Goal: Task Accomplishment & Management: Use online tool/utility

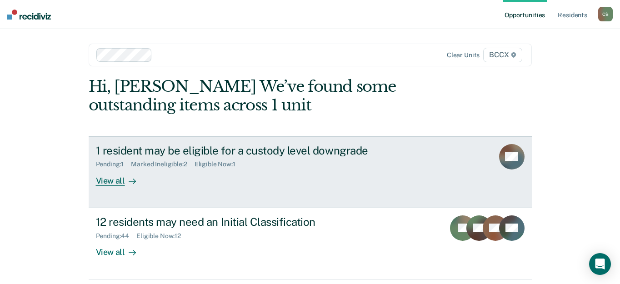
click at [112, 184] on div "View all" at bounding box center [121, 177] width 51 height 18
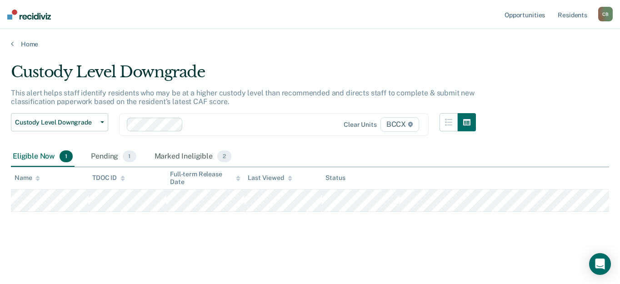
click at [370, 55] on main "Custody Level Downgrade This alert helps staff identify residents who may be at…" at bounding box center [310, 164] width 620 height 233
click at [378, 259] on main "Custody Level Downgrade This alert helps staff identify residents who may be at…" at bounding box center [310, 164] width 620 height 233
drag, startPoint x: 396, startPoint y: 240, endPoint x: 382, endPoint y: 235, distance: 14.5
click at [396, 240] on div "Custody Level Downgrade This alert helps staff identify residents who may be at…" at bounding box center [310, 154] width 598 height 182
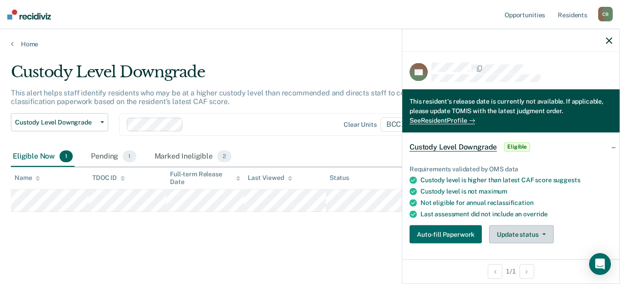
click at [512, 234] on button "Update status" at bounding box center [521, 234] width 64 height 18
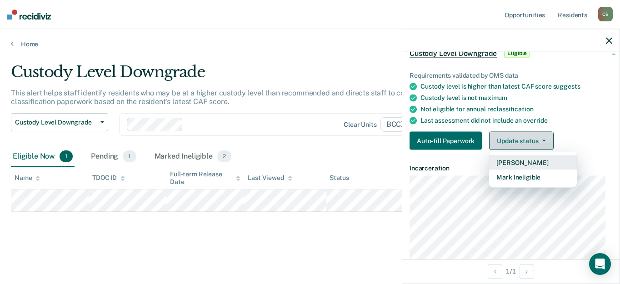
scroll to position [95, 0]
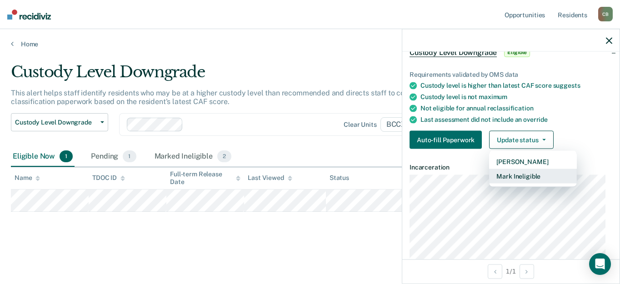
click at [515, 174] on button "Mark Ineligible" at bounding box center [533, 176] width 88 height 15
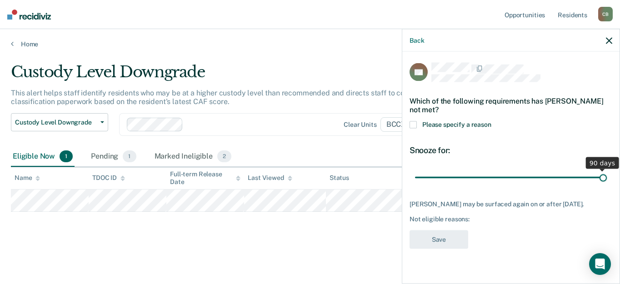
drag, startPoint x: 479, startPoint y: 166, endPoint x: 608, endPoint y: 169, distance: 129.1
type input "90"
click at [607, 169] on input "range" at bounding box center [511, 177] width 192 height 16
click at [413, 121] on span at bounding box center [412, 124] width 7 height 7
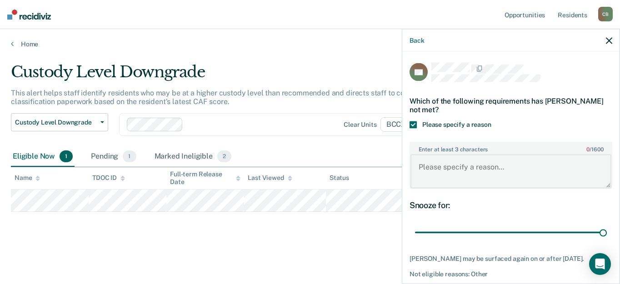
click at [517, 174] on textarea "Enter at least 3 characters 0 / 1600" at bounding box center [510, 171] width 201 height 34
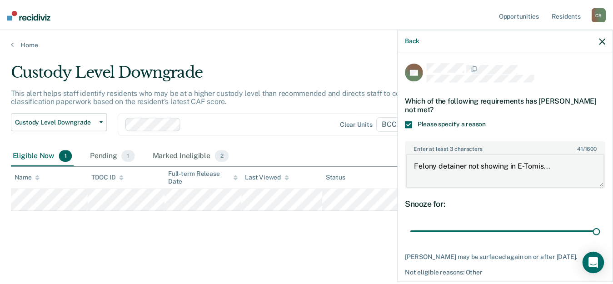
scroll to position [37, 0]
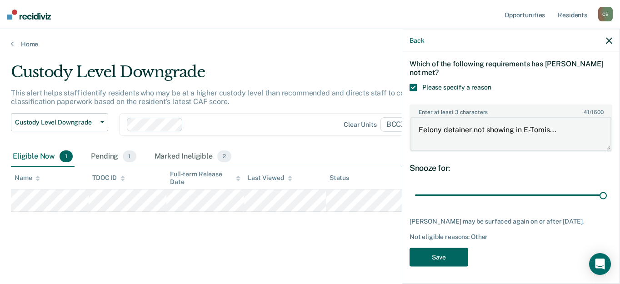
type textarea "Felony detainer not showing in E-Tomis..."
click at [446, 250] on button "Save" at bounding box center [438, 257] width 59 height 19
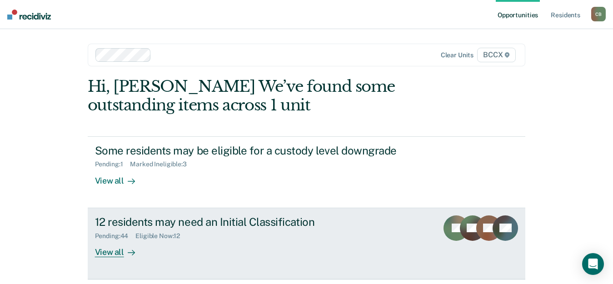
click at [219, 237] on div "Pending : 44 Eligible Now : 12" at bounding box center [254, 234] width 319 height 11
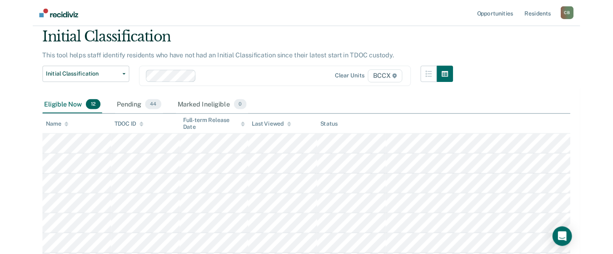
scroll to position [45, 0]
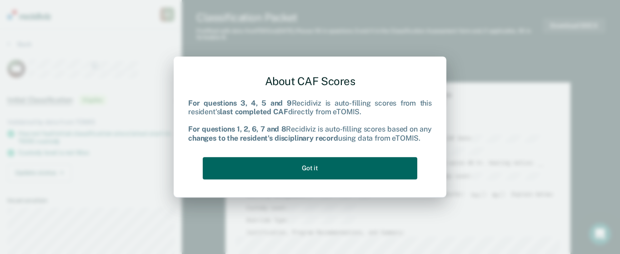
click at [321, 175] on button "Got it" at bounding box center [310, 168] width 214 height 22
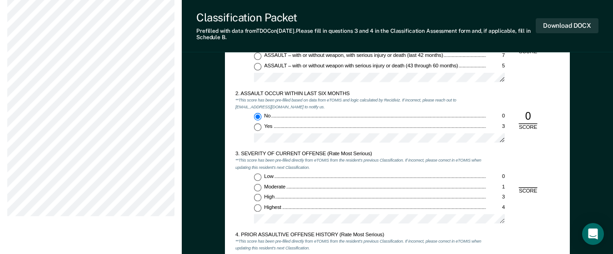
scroll to position [636, 0]
click at [258, 184] on input "Moderate 1" at bounding box center [258, 186] width 8 height 8
type textarea "x"
radio input "true"
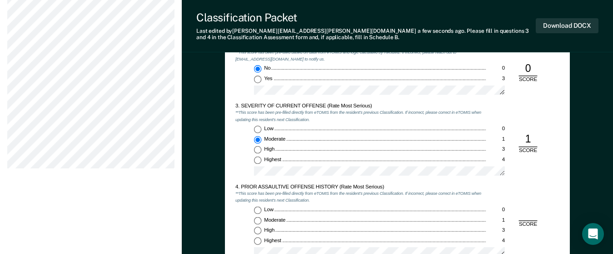
scroll to position [772, 0]
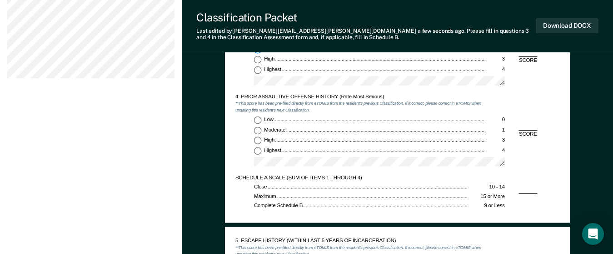
click at [257, 117] on input "Low 0" at bounding box center [258, 120] width 8 height 8
type textarea "x"
radio input "true"
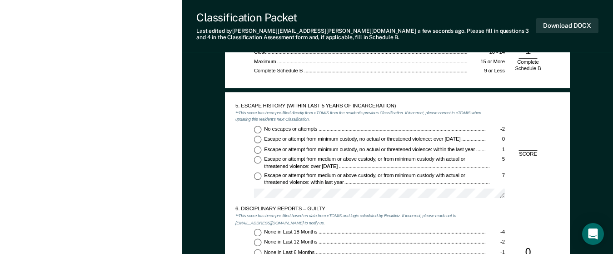
scroll to position [863, 0]
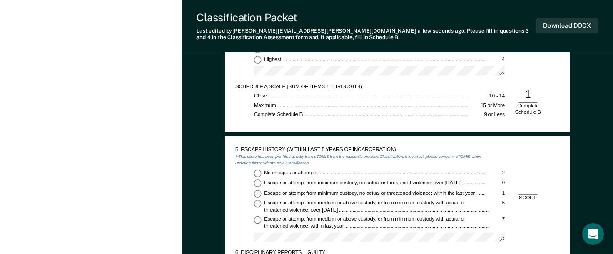
click at [257, 173] on input "No escapes or attempts -2" at bounding box center [258, 173] width 8 height 8
type textarea "x"
radio input "true"
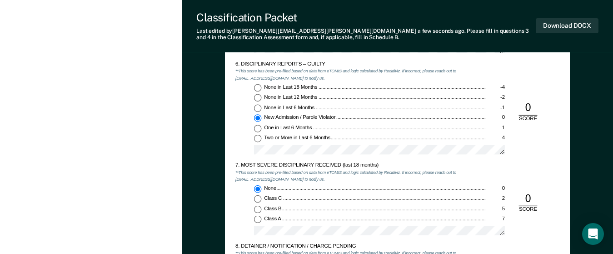
scroll to position [1227, 0]
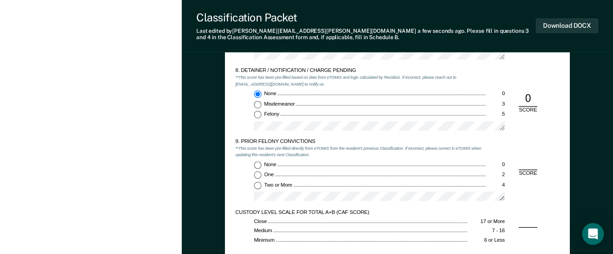
click at [257, 185] on input "Two or More 4" at bounding box center [258, 185] width 8 height 8
type textarea "x"
radio input "true"
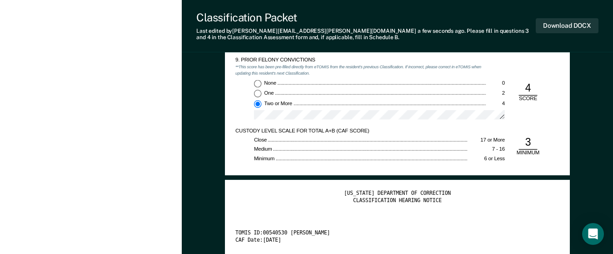
scroll to position [1318, 0]
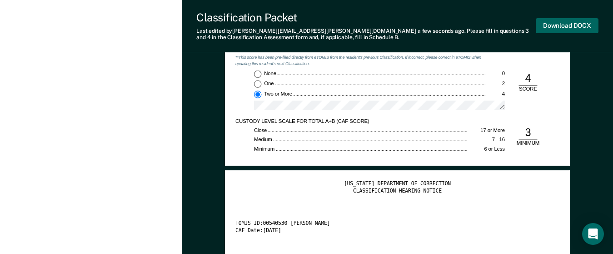
click at [556, 29] on button "Download DOCX" at bounding box center [567, 25] width 63 height 15
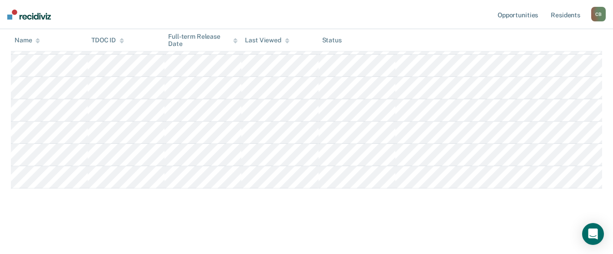
scroll to position [45, 0]
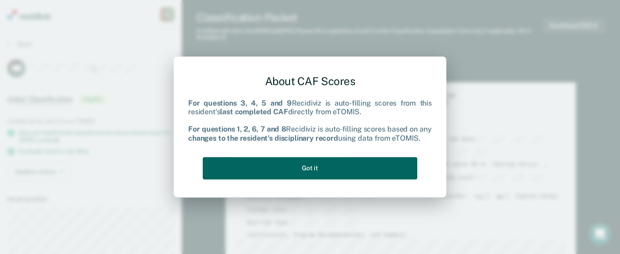
click at [327, 163] on button "Got it" at bounding box center [310, 168] width 214 height 22
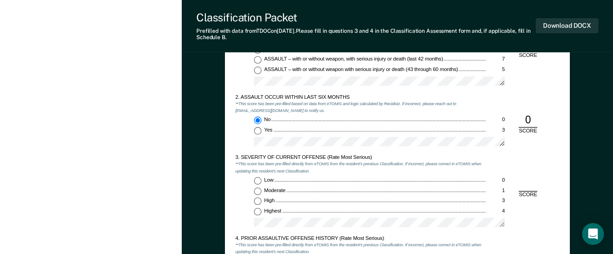
scroll to position [636, 0]
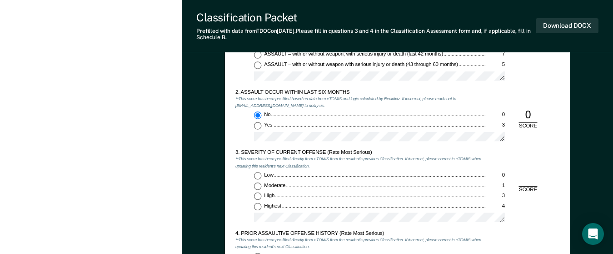
click at [258, 194] on input "High 3" at bounding box center [258, 196] width 8 height 8
type textarea "x"
radio input "true"
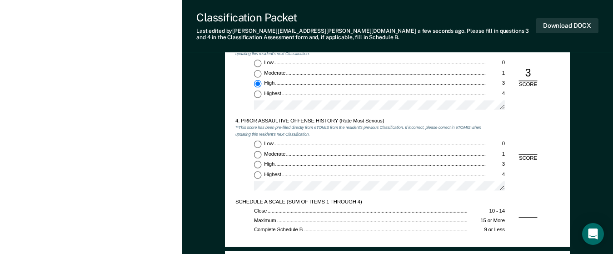
scroll to position [772, 0]
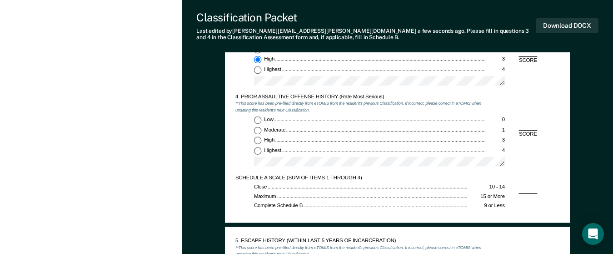
click at [259, 117] on input "Low 0" at bounding box center [258, 120] width 8 height 8
type textarea "x"
radio input "true"
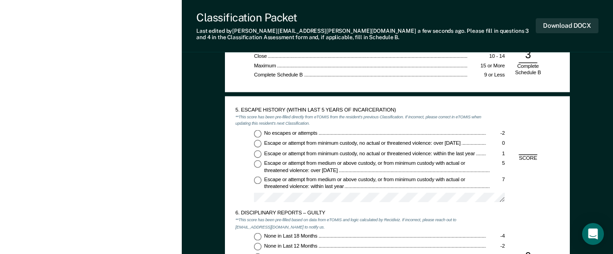
scroll to position [909, 0]
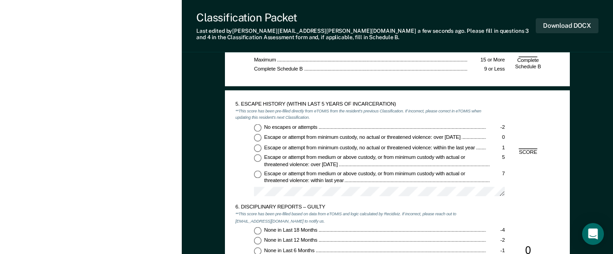
click at [258, 126] on input "No escapes or attempts -2" at bounding box center [258, 128] width 8 height 8
type textarea "x"
radio input "true"
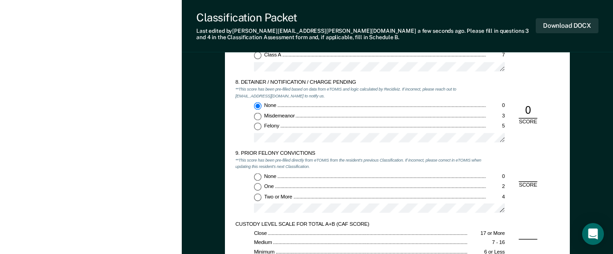
scroll to position [1227, 0]
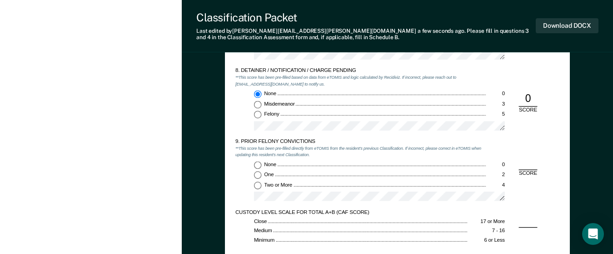
click at [257, 116] on input "Felony 5" at bounding box center [258, 115] width 8 height 8
type textarea "x"
radio input "false"
radio input "true"
click at [259, 168] on input "None 0" at bounding box center [258, 165] width 8 height 8
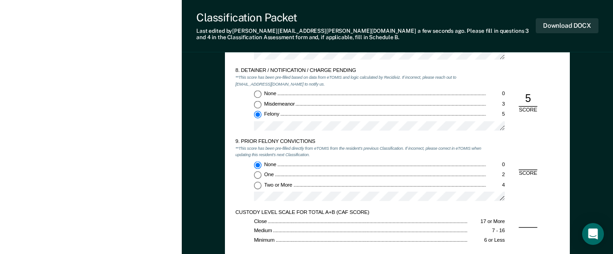
type textarea "x"
radio input "true"
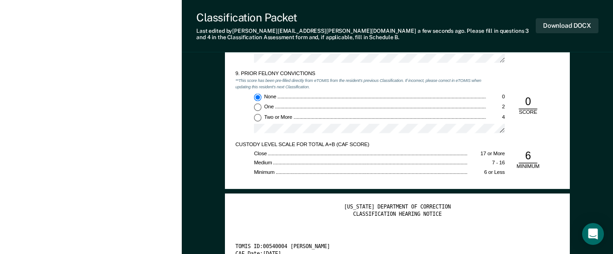
scroll to position [1272, 0]
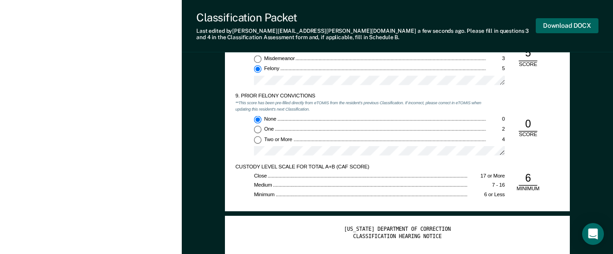
click at [557, 27] on button "Download DOCX" at bounding box center [567, 25] width 63 height 15
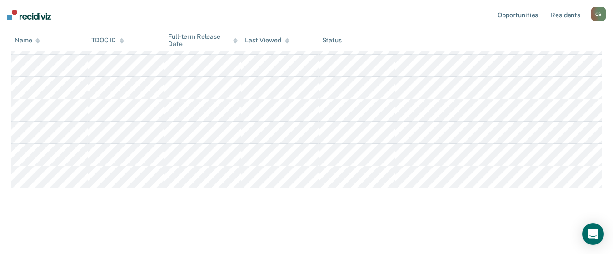
scroll to position [45, 0]
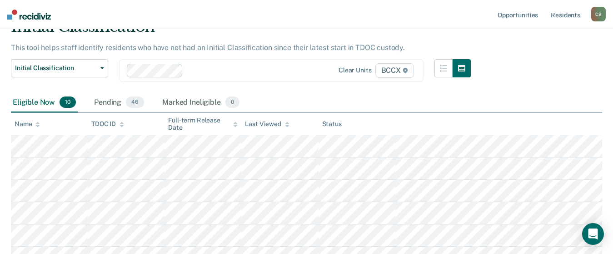
drag, startPoint x: 387, startPoint y: 7, endPoint x: 374, endPoint y: 20, distance: 18.0
click at [387, 7] on nav "Opportunities Resident s [PERSON_NAME] [PERSON_NAME] Profile How it works Log O…" at bounding box center [306, 14] width 613 height 29
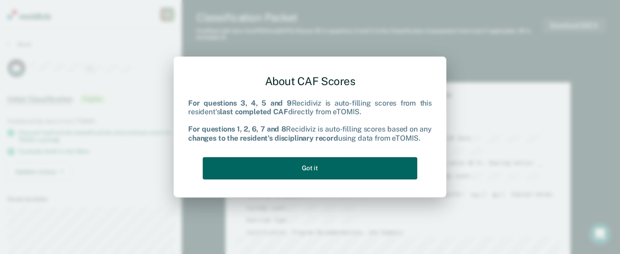
click at [344, 166] on button "Got it" at bounding box center [310, 168] width 214 height 22
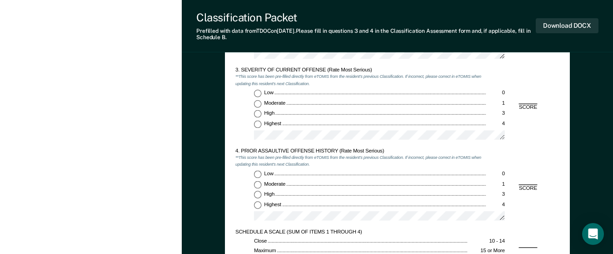
scroll to position [727, 0]
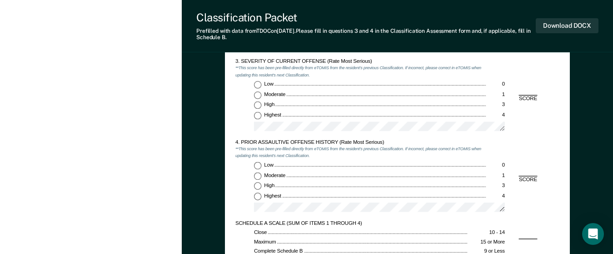
click at [256, 115] on input "Highest 4" at bounding box center [258, 115] width 8 height 8
type textarea "x"
radio input "true"
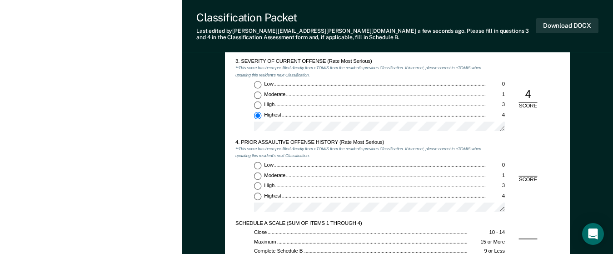
click at [257, 164] on input "Low 0" at bounding box center [258, 166] width 8 height 8
type textarea "x"
radio input "true"
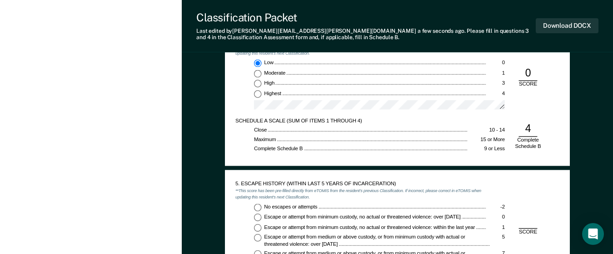
scroll to position [863, 0]
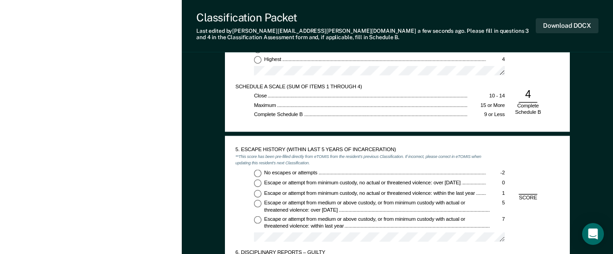
click at [258, 171] on input "No escapes or attempts -2" at bounding box center [258, 173] width 8 height 8
type textarea "x"
radio input "true"
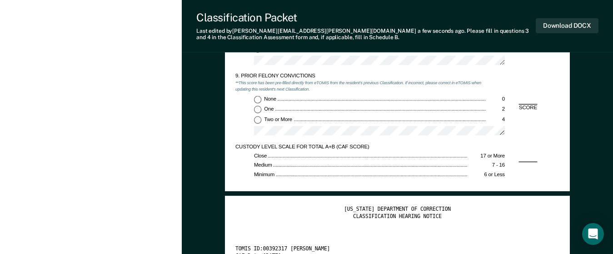
scroll to position [1272, 0]
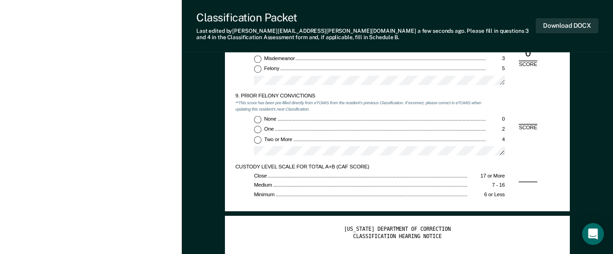
click at [257, 140] on input "Two or More 4" at bounding box center [258, 140] width 8 height 8
type textarea "x"
radio input "true"
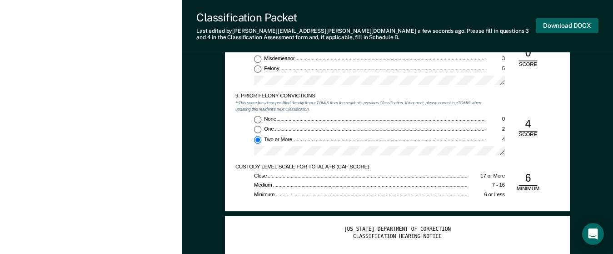
click at [575, 26] on button "Download DOCX" at bounding box center [567, 25] width 63 height 15
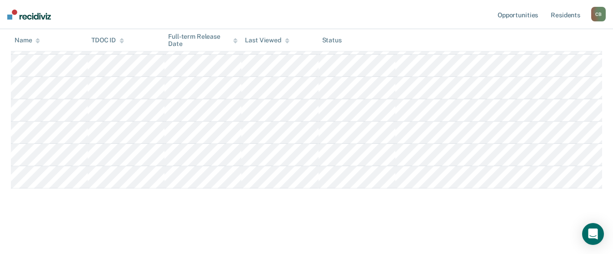
scroll to position [45, 0]
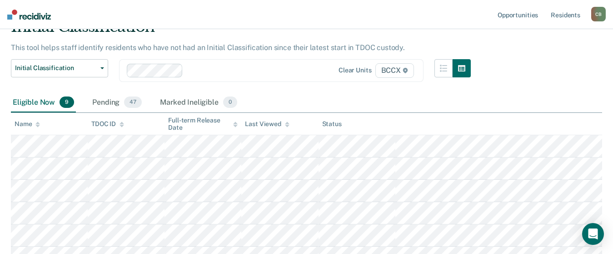
click at [408, 104] on div "Eligible Now 9 Pending 47 Marked Ineligible 0" at bounding box center [306, 103] width 591 height 20
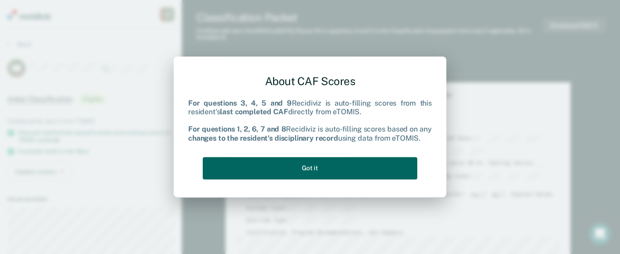
click at [306, 169] on button "Got it" at bounding box center [310, 168] width 214 height 22
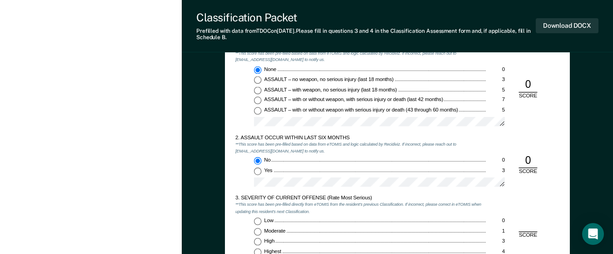
scroll to position [727, 0]
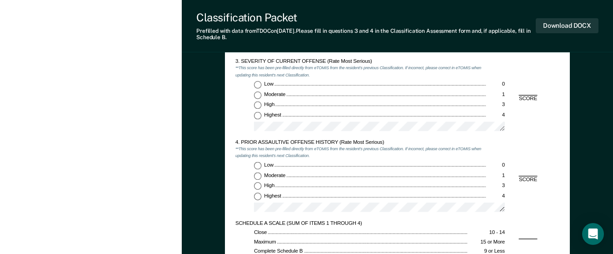
click at [258, 96] on input "Moderate 1" at bounding box center [258, 95] width 8 height 8
type textarea "x"
radio input "true"
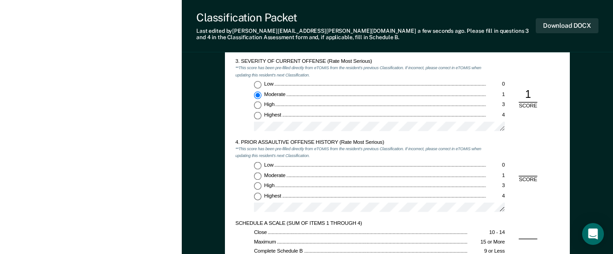
click at [259, 168] on input "Low 0" at bounding box center [258, 166] width 8 height 8
type textarea "x"
radio input "true"
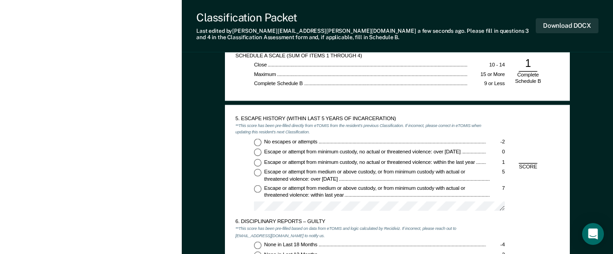
scroll to position [909, 0]
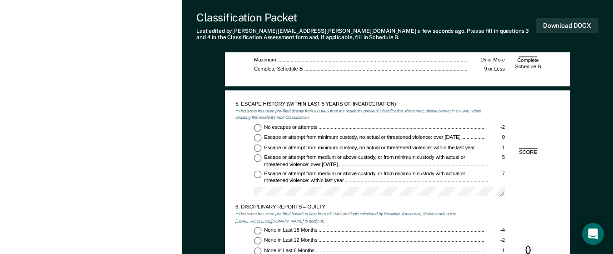
click at [259, 126] on input "No escapes or attempts -2" at bounding box center [258, 128] width 8 height 8
type textarea "x"
radio input "true"
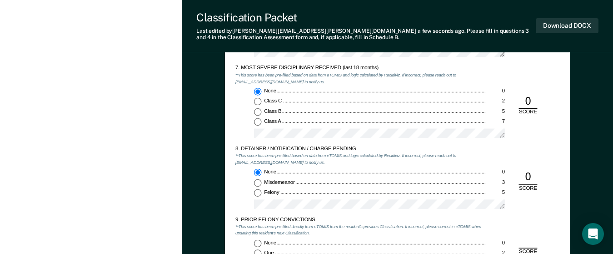
scroll to position [1227, 0]
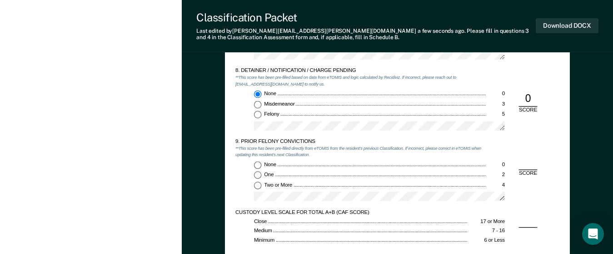
click at [259, 174] on input "One 2" at bounding box center [258, 175] width 8 height 8
type textarea "x"
radio input "true"
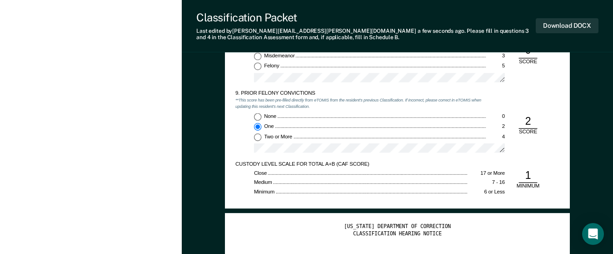
scroll to position [1272, 0]
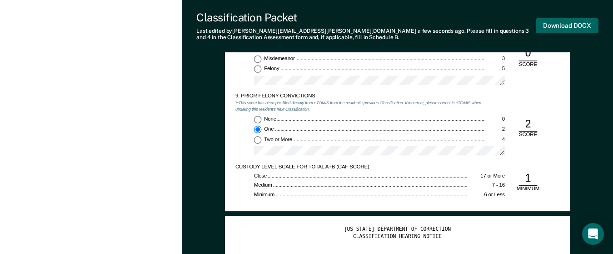
click at [557, 23] on button "Download DOCX" at bounding box center [567, 25] width 63 height 15
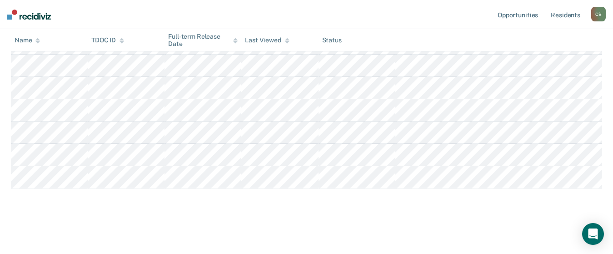
scroll to position [45, 0]
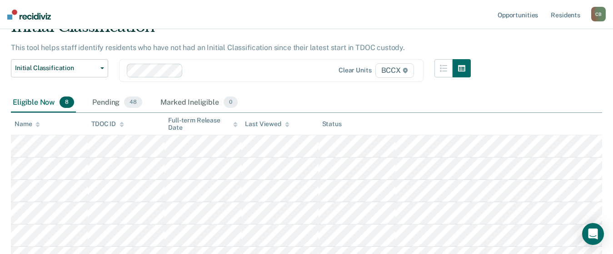
click at [369, 18] on nav "Opportunities Resident s [PERSON_NAME] [PERSON_NAME] Profile How it works Log O…" at bounding box center [306, 14] width 613 height 29
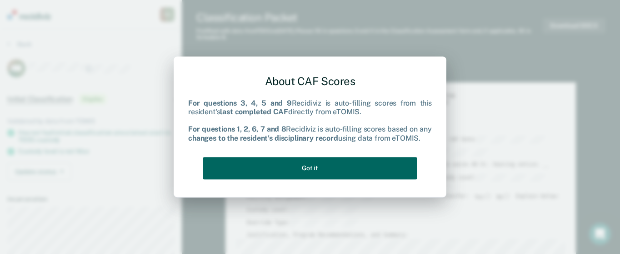
click at [317, 167] on button "Got it" at bounding box center [310, 168] width 214 height 22
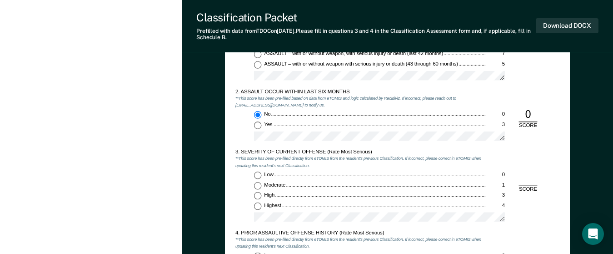
scroll to position [636, 0]
click at [256, 174] on input "Low 0" at bounding box center [258, 176] width 8 height 8
type textarea "x"
radio input "true"
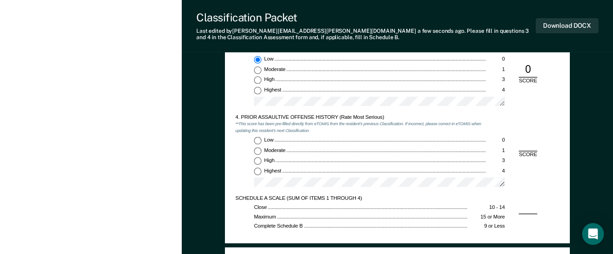
scroll to position [772, 0]
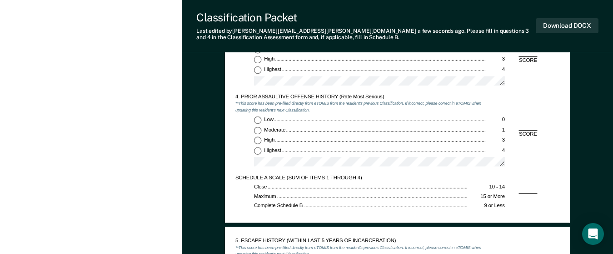
click at [257, 115] on div "4. PRIOR ASSAULTIVE OFFENSE HISTORY (Rate Most Serious) **This score has been p…" at bounding box center [360, 133] width 251 height 81
click at [260, 120] on input "Low 0" at bounding box center [258, 120] width 8 height 8
type textarea "x"
radio input "true"
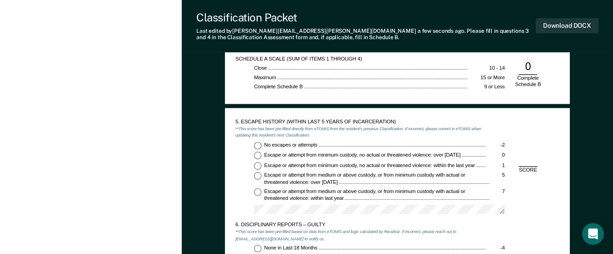
scroll to position [909, 0]
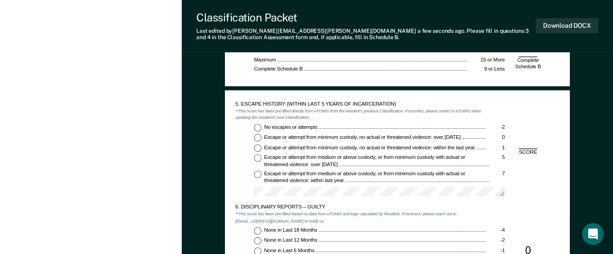
click at [258, 125] on input "No escapes or attempts -2" at bounding box center [258, 128] width 8 height 8
type textarea "x"
radio input "true"
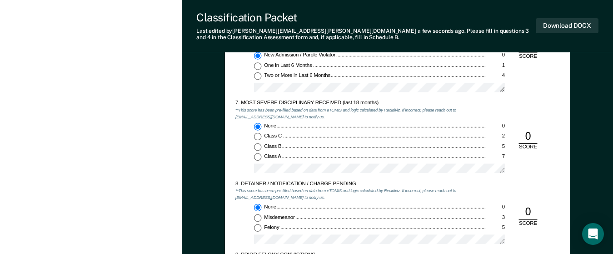
scroll to position [1227, 0]
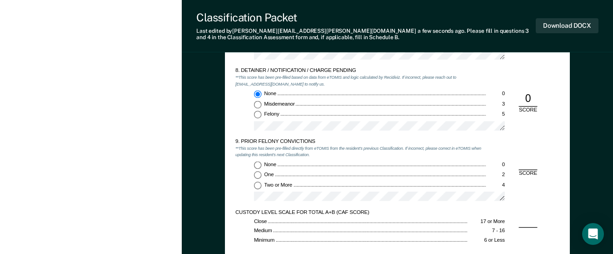
click at [256, 165] on input "None 0" at bounding box center [258, 165] width 8 height 8
type textarea "x"
radio input "true"
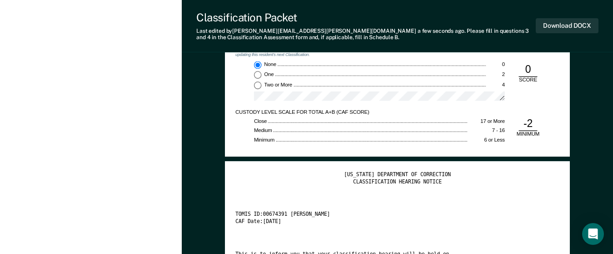
scroll to position [1363, 0]
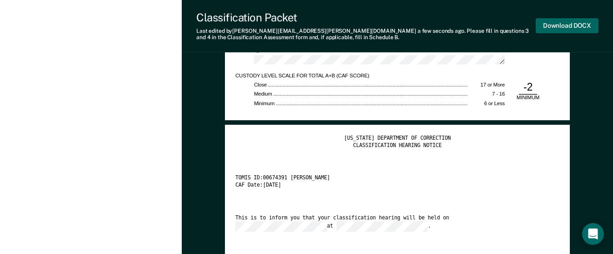
click at [550, 25] on button "Download DOCX" at bounding box center [567, 25] width 63 height 15
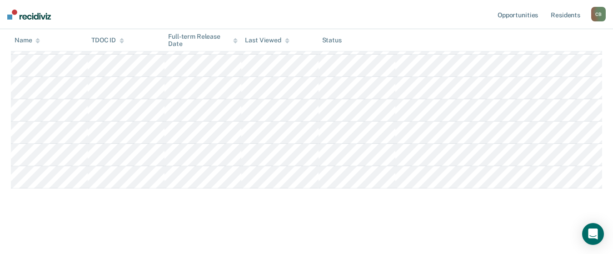
scroll to position [45, 0]
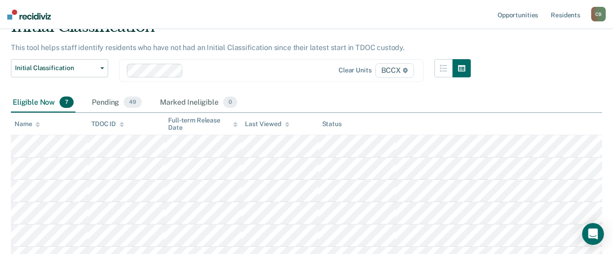
click at [538, 106] on div "Eligible Now 7 Pending 49 Marked Ineligible 0" at bounding box center [306, 103] width 591 height 20
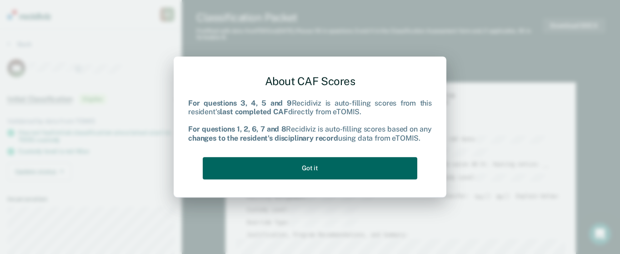
click at [347, 175] on button "Got it" at bounding box center [310, 168] width 214 height 22
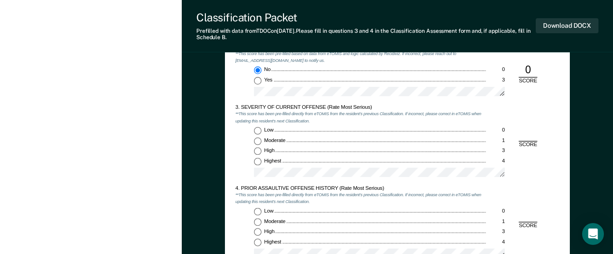
scroll to position [682, 0]
click at [257, 139] on input "Moderate 1" at bounding box center [258, 140] width 8 height 8
type textarea "x"
radio input "true"
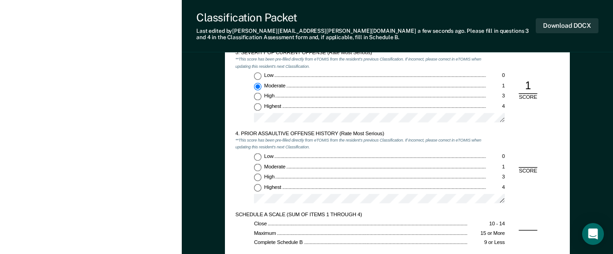
scroll to position [727, 0]
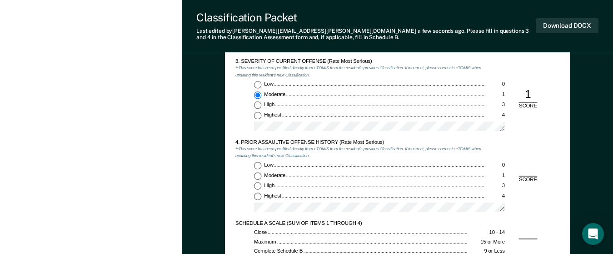
click at [259, 164] on input "Low 0" at bounding box center [258, 166] width 8 height 8
type textarea "x"
radio input "true"
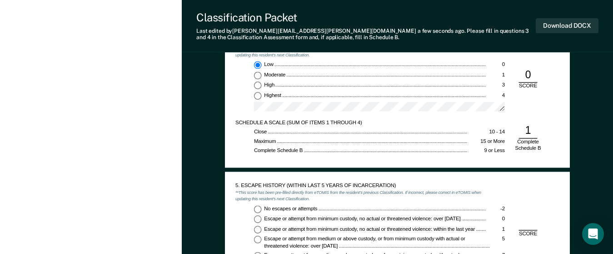
scroll to position [863, 0]
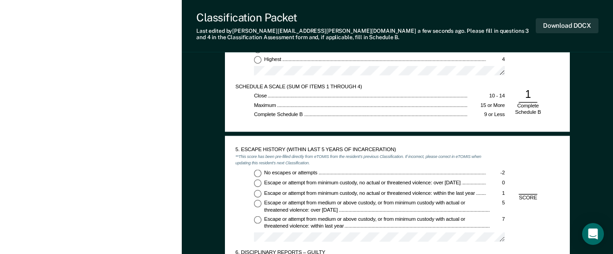
click at [257, 171] on input "No escapes or attempts -2" at bounding box center [258, 173] width 8 height 8
type textarea "x"
radio input "true"
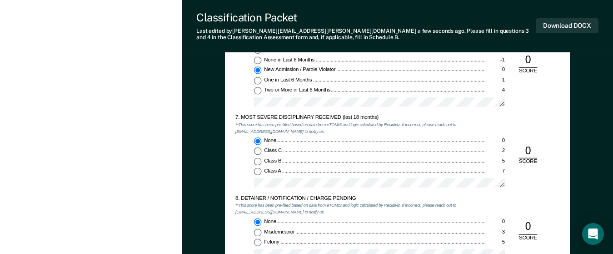
scroll to position [1136, 0]
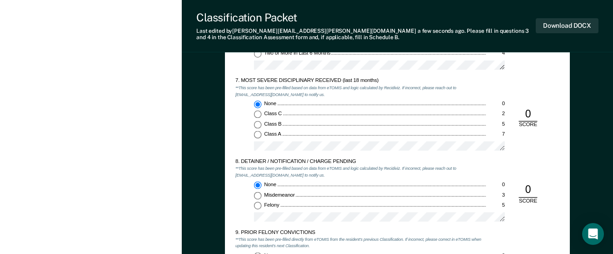
click at [256, 205] on input "Felony 5" at bounding box center [258, 206] width 8 height 8
type textarea "x"
radio input "false"
radio input "true"
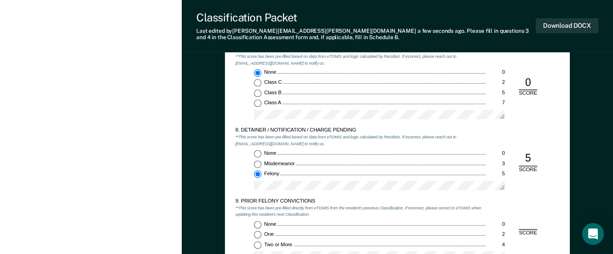
scroll to position [1181, 0]
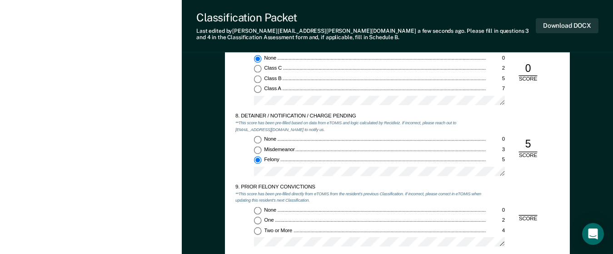
click at [255, 219] on input "One 2" at bounding box center [258, 221] width 8 height 8
type textarea "x"
radio input "true"
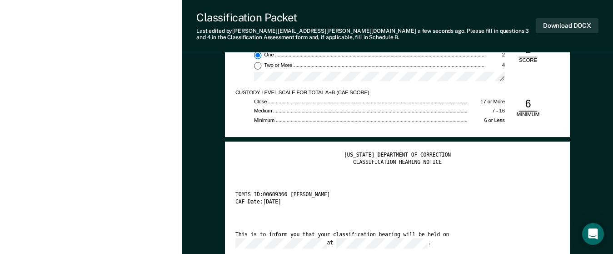
scroll to position [1363, 0]
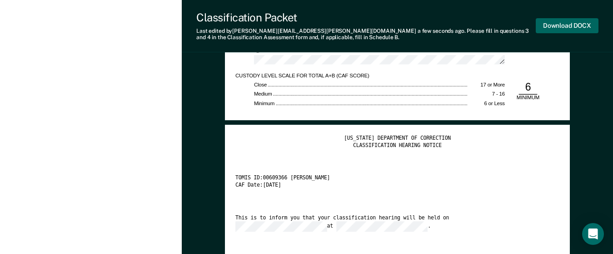
click at [569, 28] on button "Download DOCX" at bounding box center [567, 25] width 63 height 15
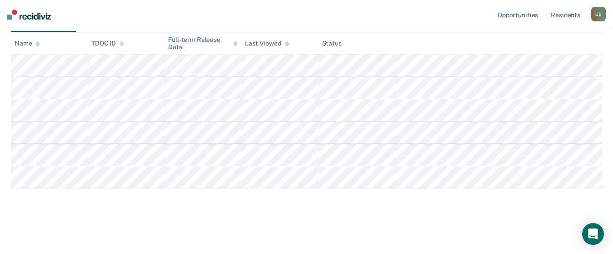
scroll to position [45, 0]
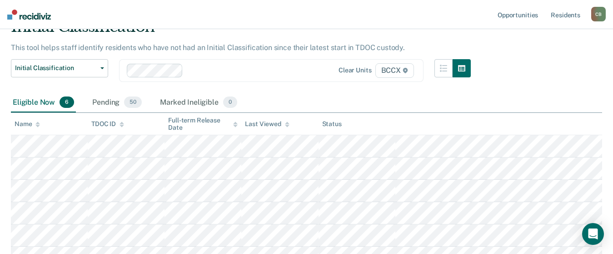
click at [390, 12] on nav "Opportunities Resident s [PERSON_NAME] [PERSON_NAME] Profile How it works Log O…" at bounding box center [306, 14] width 613 height 29
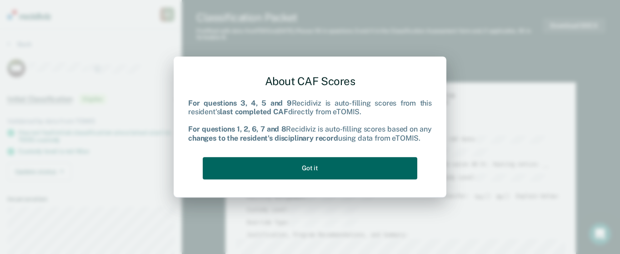
click at [299, 164] on button "Got it" at bounding box center [310, 168] width 214 height 22
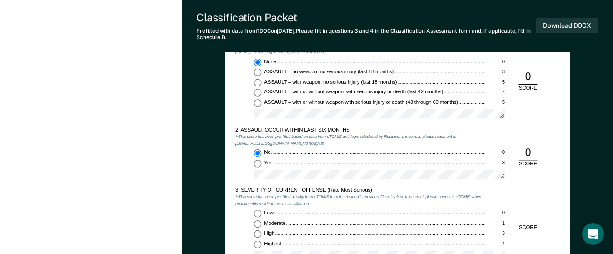
scroll to position [636, 0]
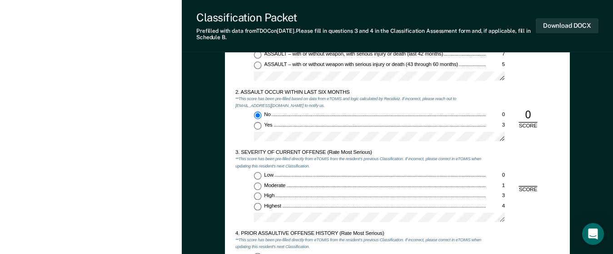
click at [258, 186] on input "Moderate 1" at bounding box center [258, 186] width 8 height 8
type textarea "x"
radio input "true"
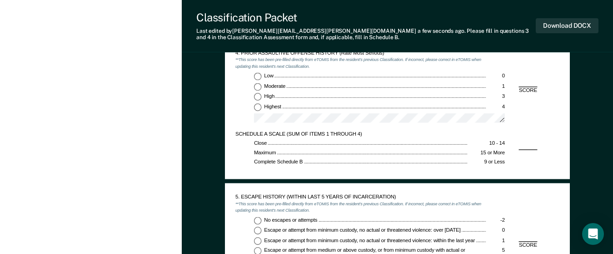
scroll to position [818, 0]
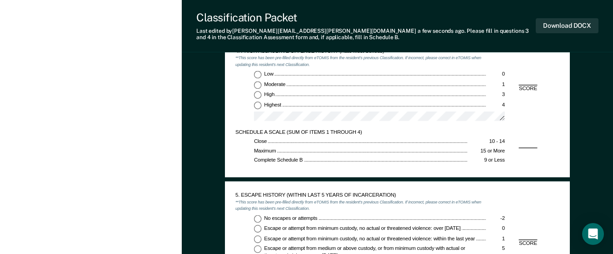
click at [254, 74] on input "Low 0" at bounding box center [258, 75] width 8 height 8
type textarea "x"
radio input "true"
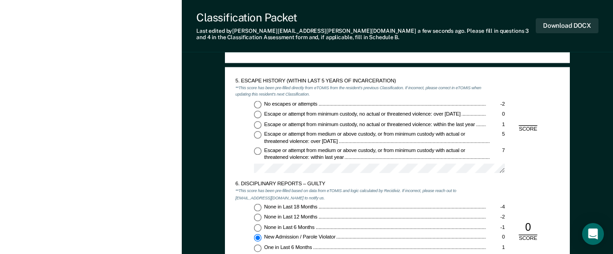
scroll to position [954, 0]
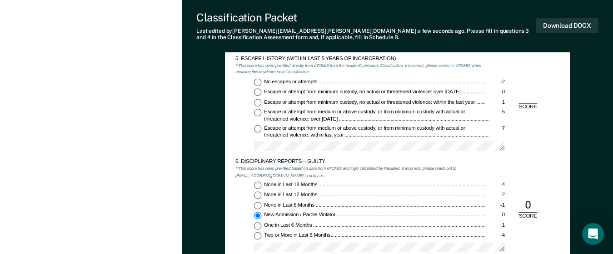
click at [256, 83] on input "No escapes or attempts -2" at bounding box center [258, 82] width 8 height 8
type textarea "x"
radio input "true"
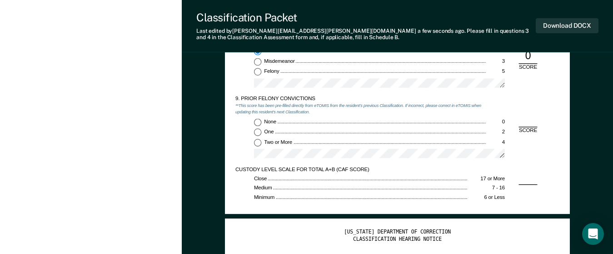
scroll to position [1272, 0]
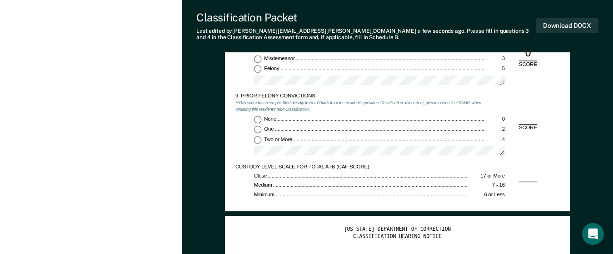
click at [258, 141] on input "Two or More 4" at bounding box center [258, 140] width 8 height 8
type textarea "x"
radio input "true"
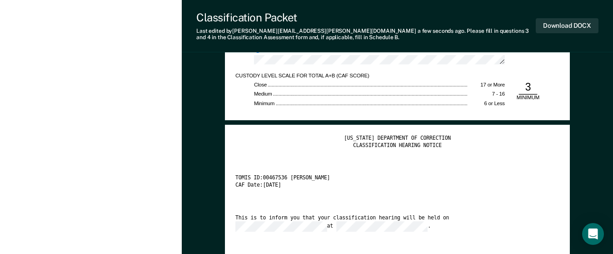
scroll to position [1318, 0]
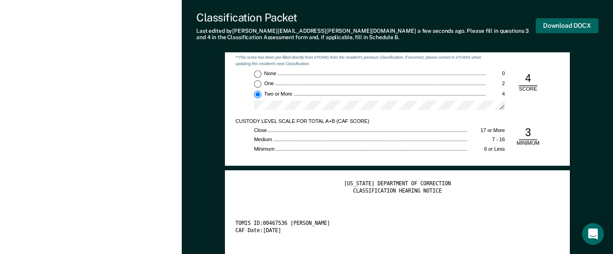
click at [568, 25] on button "Download DOCX" at bounding box center [567, 25] width 63 height 15
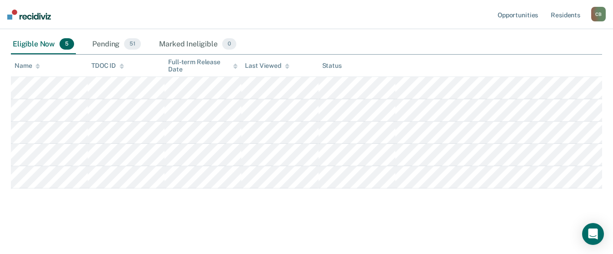
scroll to position [45, 0]
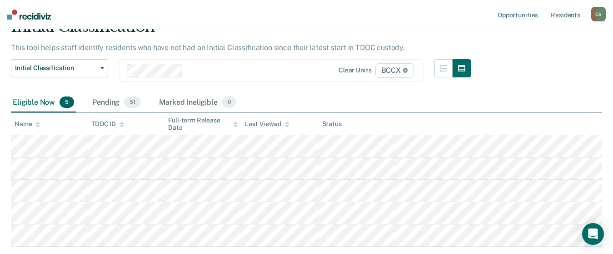
click at [301, 100] on div "Eligible Now 5 Pending 51 Marked Ineligible 0" at bounding box center [306, 103] width 591 height 20
click at [518, 98] on div "Eligible Now 5 Pending 51 Marked Ineligible 0" at bounding box center [306, 103] width 591 height 20
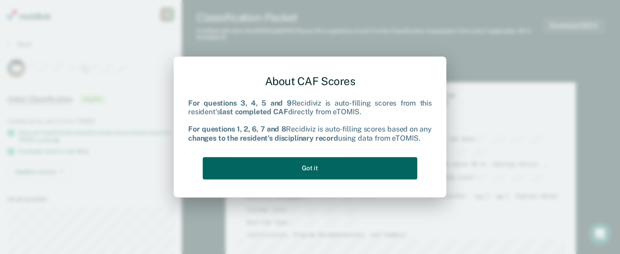
click at [352, 175] on button "Got it" at bounding box center [310, 168] width 214 height 22
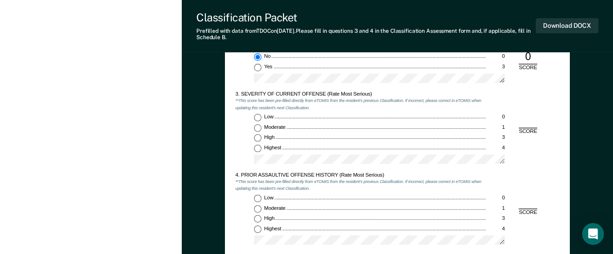
scroll to position [682, 0]
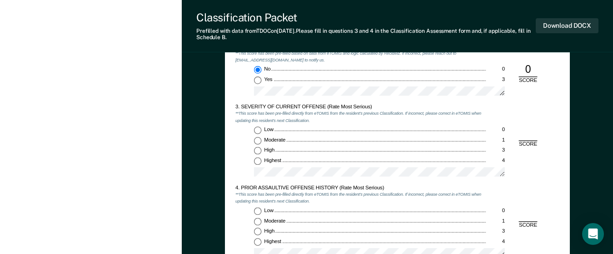
click at [256, 163] on input "Highest 4" at bounding box center [258, 161] width 8 height 8
type textarea "x"
radio input "true"
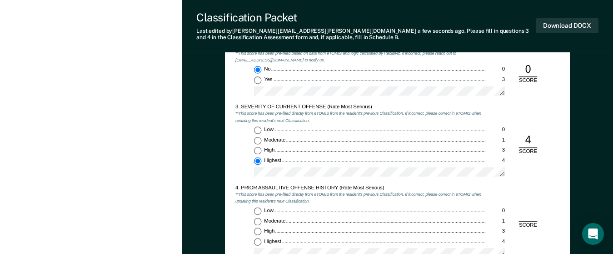
click at [256, 210] on input "Low 0" at bounding box center [258, 211] width 8 height 8
type textarea "x"
radio input "true"
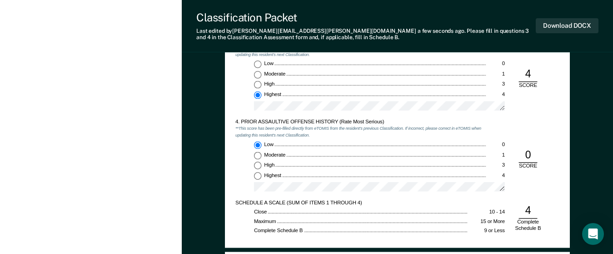
scroll to position [909, 0]
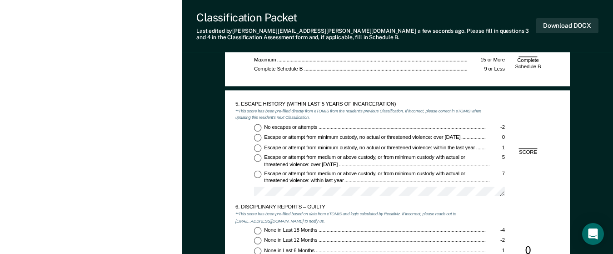
click at [258, 128] on input "No escapes or attempts -2" at bounding box center [258, 128] width 8 height 8
type textarea "x"
radio input "true"
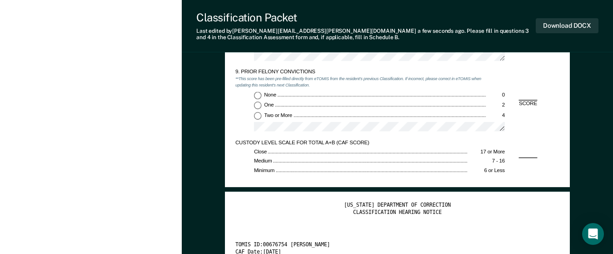
scroll to position [1318, 0]
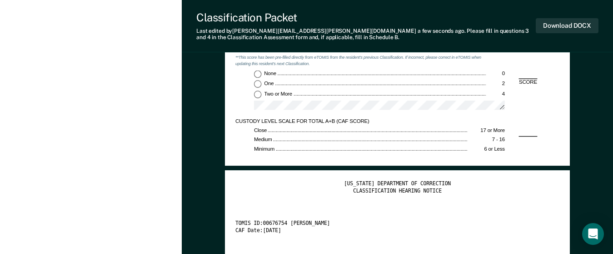
click at [257, 73] on input "None 0" at bounding box center [258, 74] width 8 height 8
type textarea "x"
radio input "true"
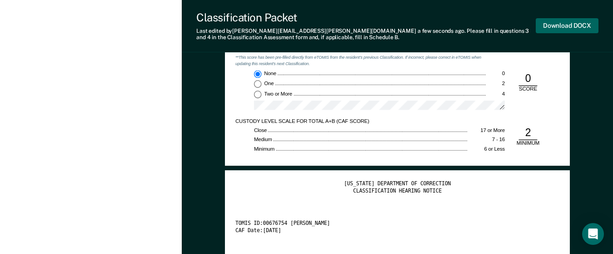
click at [557, 26] on button "Download DOCX" at bounding box center [567, 25] width 63 height 15
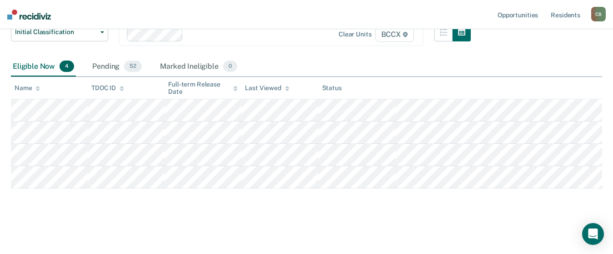
scroll to position [45, 0]
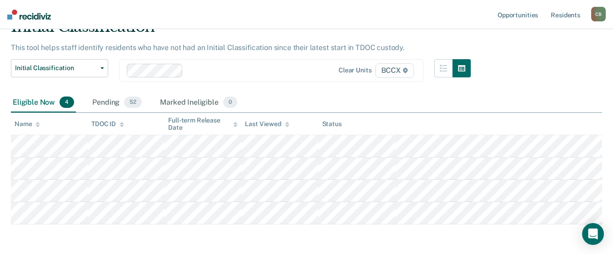
click at [381, 94] on div "Eligible Now 4 Pending 52 Marked Ineligible 0" at bounding box center [306, 103] width 591 height 20
click at [539, 81] on div "Initial Classification This tool helps staff identify residents who have not ha…" at bounding box center [306, 119] width 591 height 204
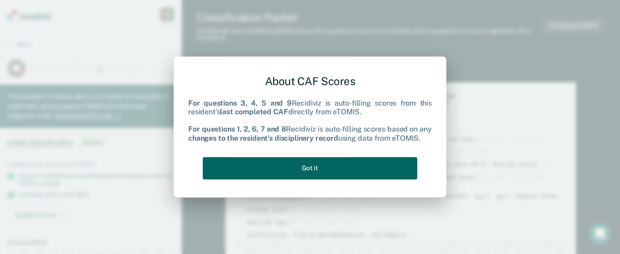
click at [335, 165] on button "Got it" at bounding box center [310, 168] width 214 height 22
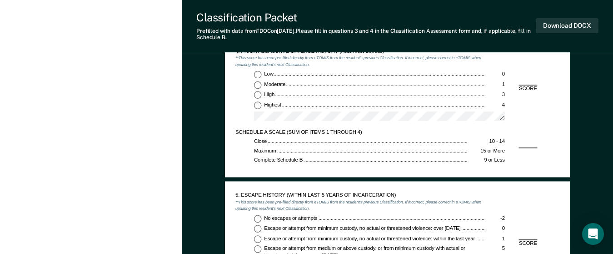
scroll to position [682, 0]
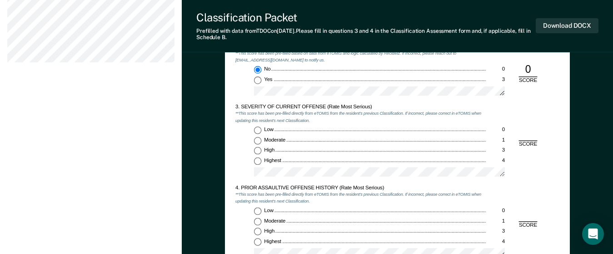
click at [258, 129] on input "Low 0" at bounding box center [258, 130] width 8 height 8
type textarea "x"
radio input "true"
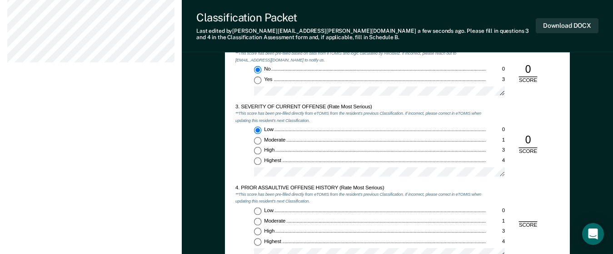
click at [259, 210] on input "Low 0" at bounding box center [258, 211] width 8 height 8
type textarea "x"
radio input "true"
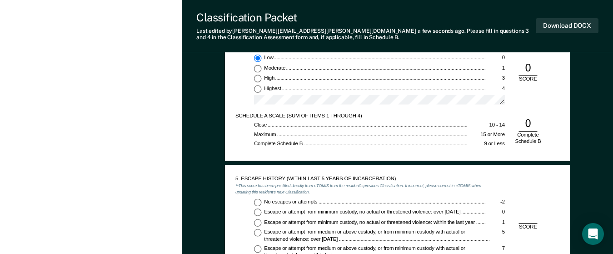
scroll to position [909, 0]
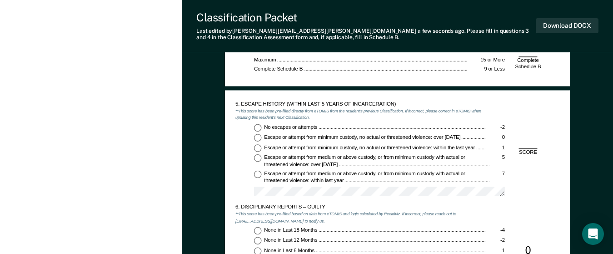
click at [259, 127] on input "No escapes or attempts -2" at bounding box center [258, 128] width 8 height 8
type textarea "x"
radio input "true"
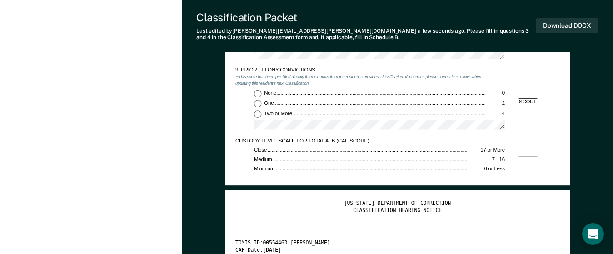
scroll to position [1318, 0]
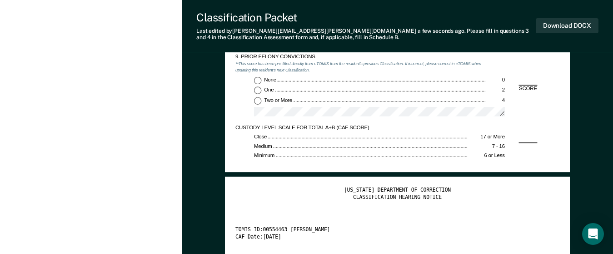
click at [257, 79] on input "None 0" at bounding box center [258, 80] width 8 height 8
type textarea "x"
radio input "true"
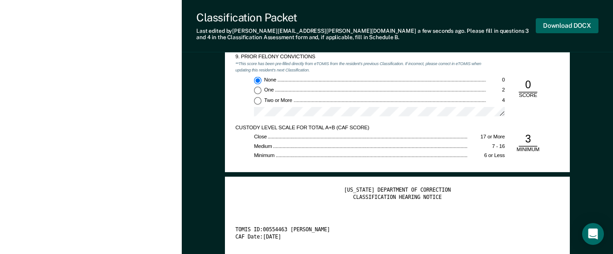
click at [555, 25] on button "Download DOCX" at bounding box center [567, 25] width 63 height 15
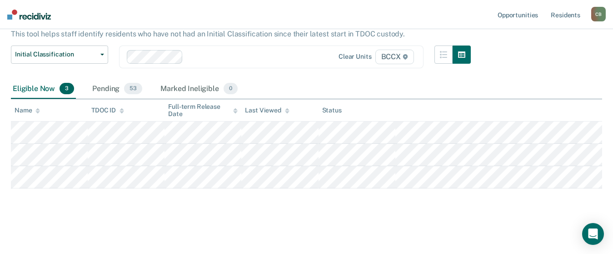
scroll to position [45, 0]
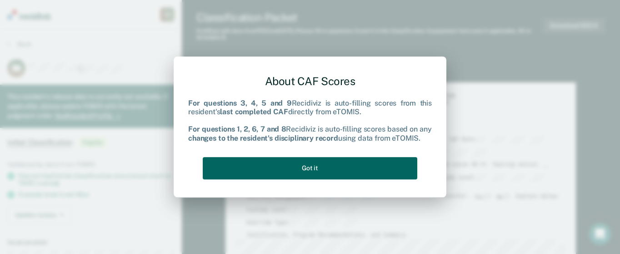
click at [365, 169] on button "Got it" at bounding box center [310, 168] width 214 height 22
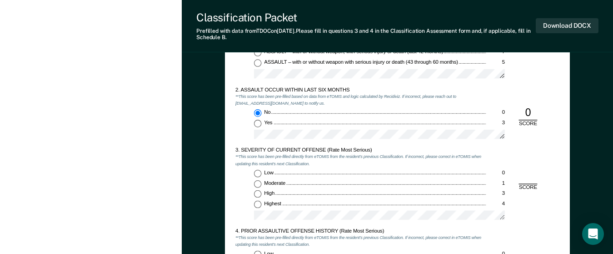
scroll to position [636, 0]
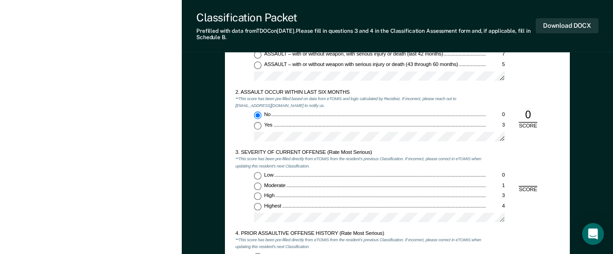
click at [256, 207] on input "Highest 4" at bounding box center [258, 206] width 8 height 8
type textarea "x"
radio input "true"
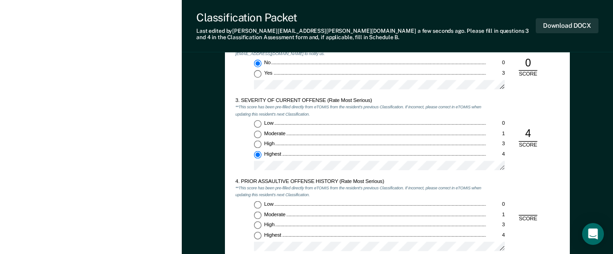
scroll to position [818, 0]
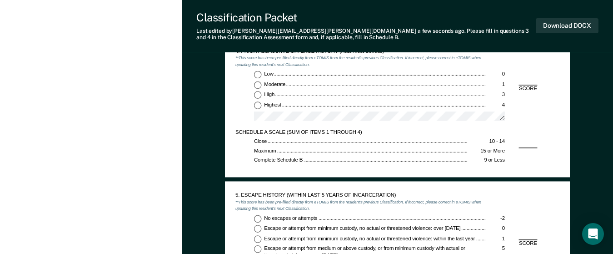
click at [257, 75] on input "Low 0" at bounding box center [258, 75] width 8 height 8
type textarea "x"
radio input "true"
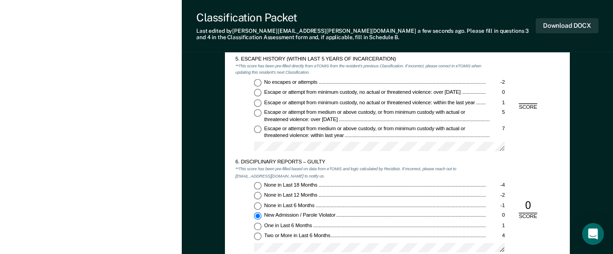
scroll to position [954, 0]
click at [257, 81] on input "No escapes or attempts -2" at bounding box center [258, 82] width 8 height 8
type textarea "x"
radio input "true"
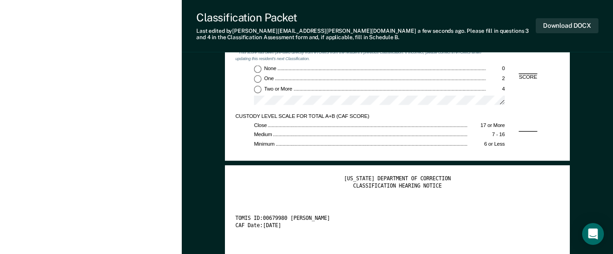
scroll to position [1272, 0]
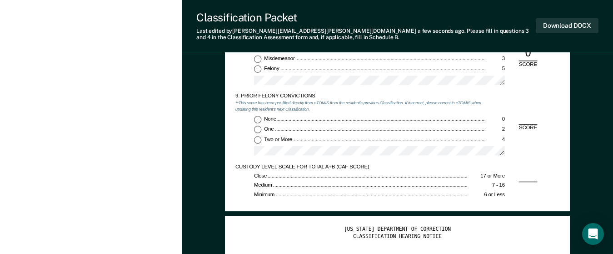
click at [256, 118] on input "None 0" at bounding box center [258, 119] width 8 height 8
type textarea "x"
radio input "true"
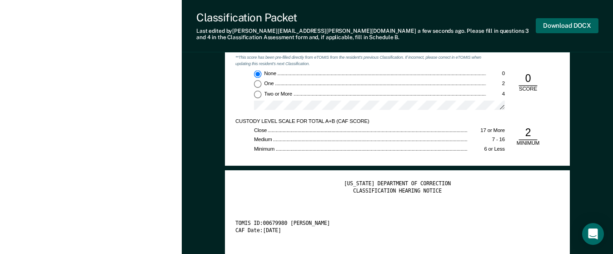
click at [563, 22] on button "Download DOCX" at bounding box center [567, 25] width 63 height 15
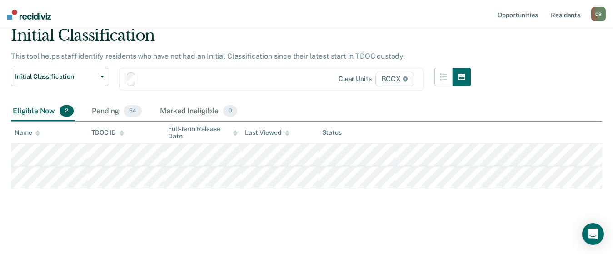
scroll to position [37, 0]
click at [366, 229] on main "Initial Classification This tool helps staff identify residents who have not ha…" at bounding box center [306, 130] width 613 height 239
click at [388, 14] on nav "Opportunities Resident s [PERSON_NAME] [PERSON_NAME] Profile How it works Log O…" at bounding box center [306, 14] width 613 height 29
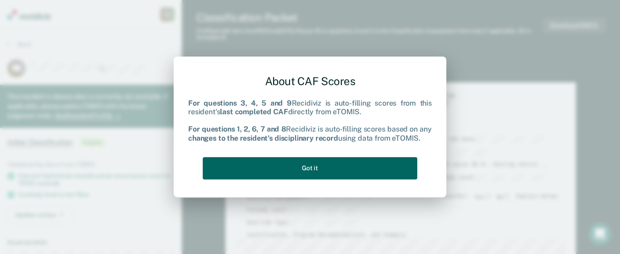
click at [343, 165] on button "Got it" at bounding box center [310, 168] width 214 height 22
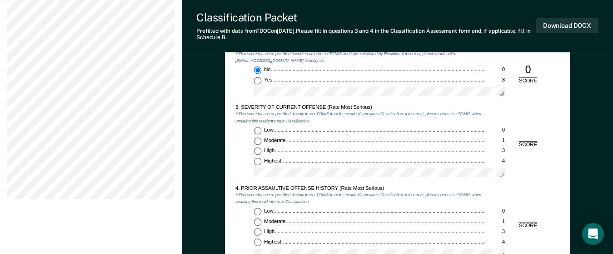
scroll to position [682, 0]
click at [257, 133] on input "Low 0" at bounding box center [258, 130] width 8 height 8
type textarea "x"
radio input "true"
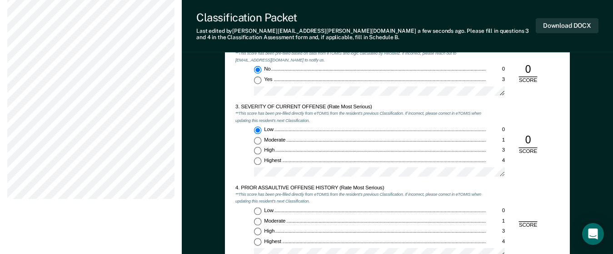
click at [258, 210] on input "Low 0" at bounding box center [258, 211] width 8 height 8
type textarea "x"
radio input "true"
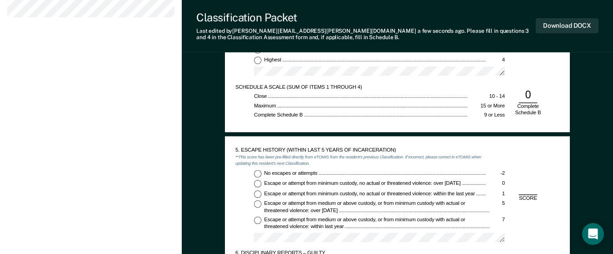
scroll to position [863, 0]
click at [259, 174] on input "No escapes or attempts -2" at bounding box center [258, 173] width 8 height 8
type textarea "x"
radio input "true"
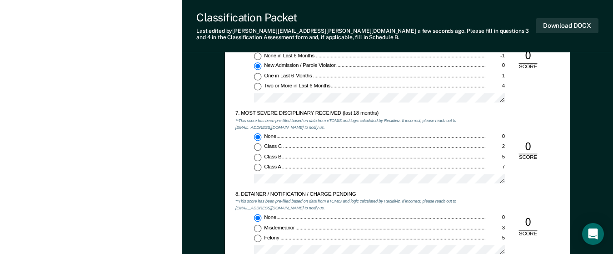
scroll to position [1227, 0]
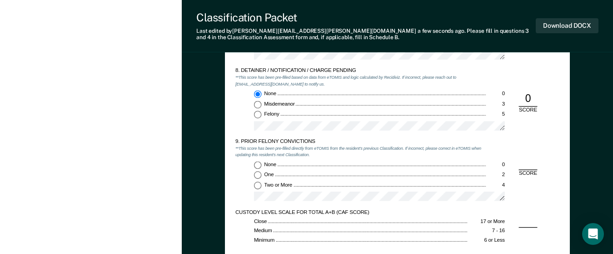
click at [256, 186] on input "Two or More 4" at bounding box center [258, 185] width 8 height 8
type textarea "x"
radio input "true"
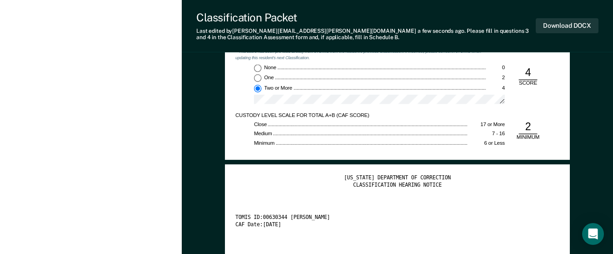
scroll to position [1272, 0]
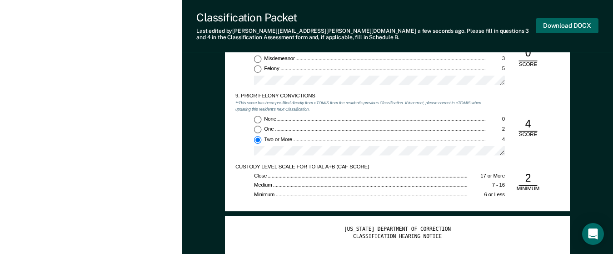
click at [557, 25] on button "Download DOCX" at bounding box center [567, 25] width 63 height 15
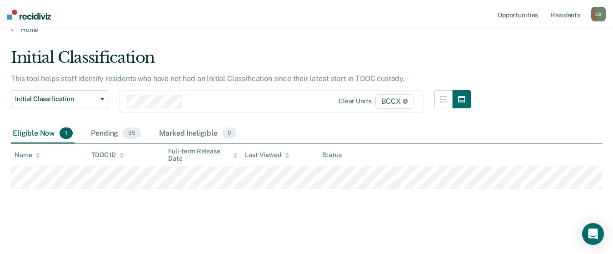
click at [398, 41] on main "Initial Classification This tool helps staff identify residents who have not ha…" at bounding box center [306, 142] width 613 height 217
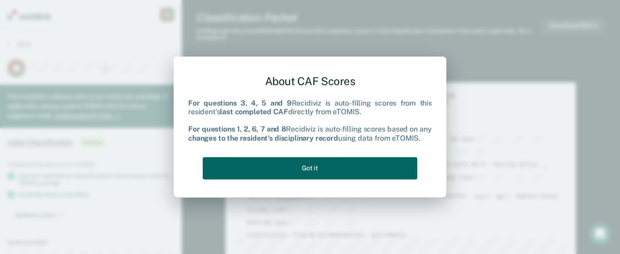
click at [328, 167] on button "Got it" at bounding box center [310, 168] width 214 height 22
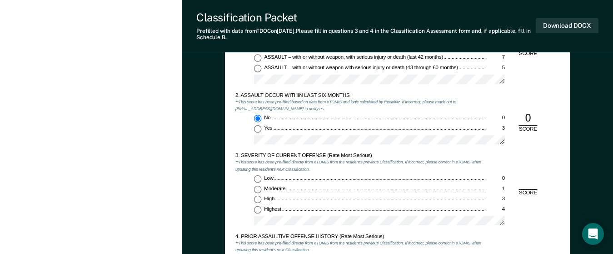
scroll to position [636, 0]
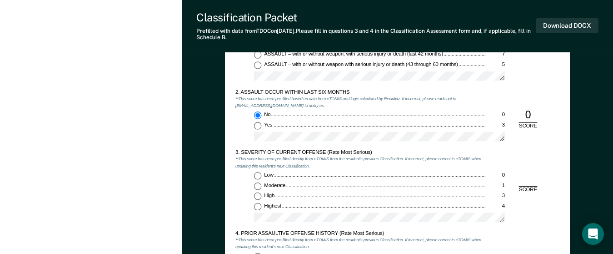
click at [257, 205] on input "Highest 4" at bounding box center [258, 206] width 8 height 8
type textarea "x"
radio input "true"
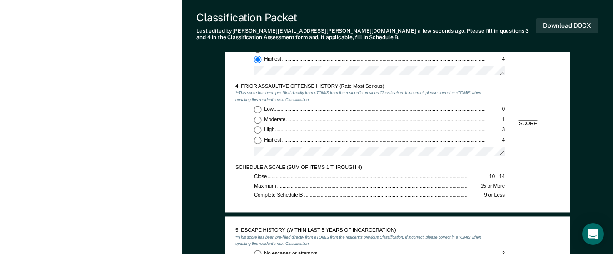
scroll to position [772, 0]
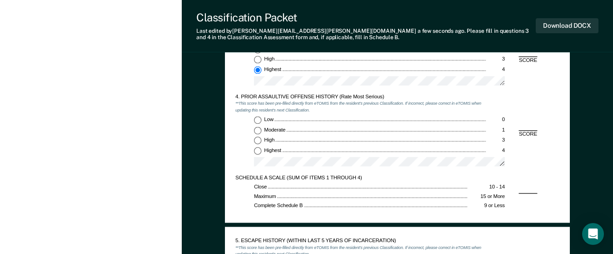
click at [259, 120] on input "Low 0" at bounding box center [258, 120] width 8 height 8
type textarea "x"
radio input "true"
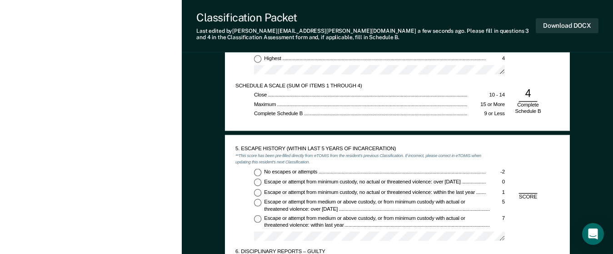
scroll to position [863, 0]
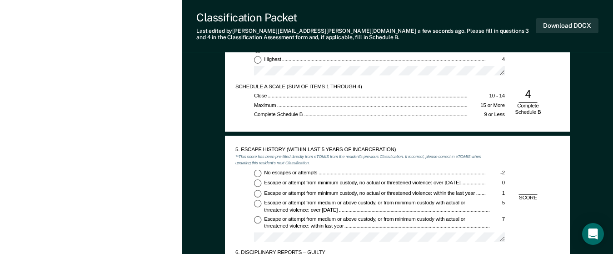
click at [259, 174] on input "No escapes or attempts -2" at bounding box center [258, 173] width 8 height 8
type textarea "x"
radio input "true"
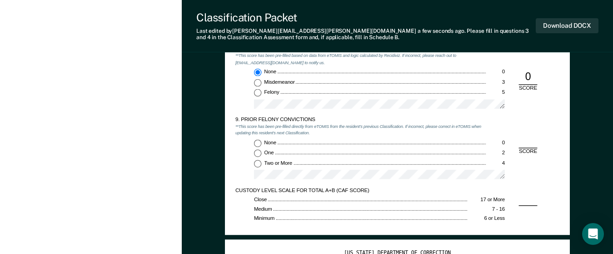
scroll to position [1318, 0]
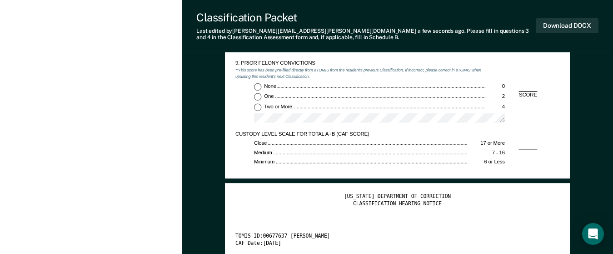
click at [258, 85] on input "None 0" at bounding box center [258, 87] width 8 height 8
type textarea "x"
radio input "true"
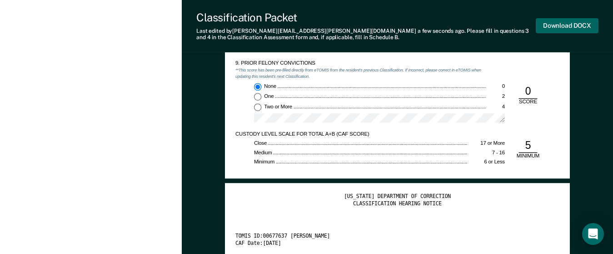
click at [564, 25] on button "Download DOCX" at bounding box center [567, 25] width 63 height 15
type textarea "x"
